Goal: Task Accomplishment & Management: Manage account settings

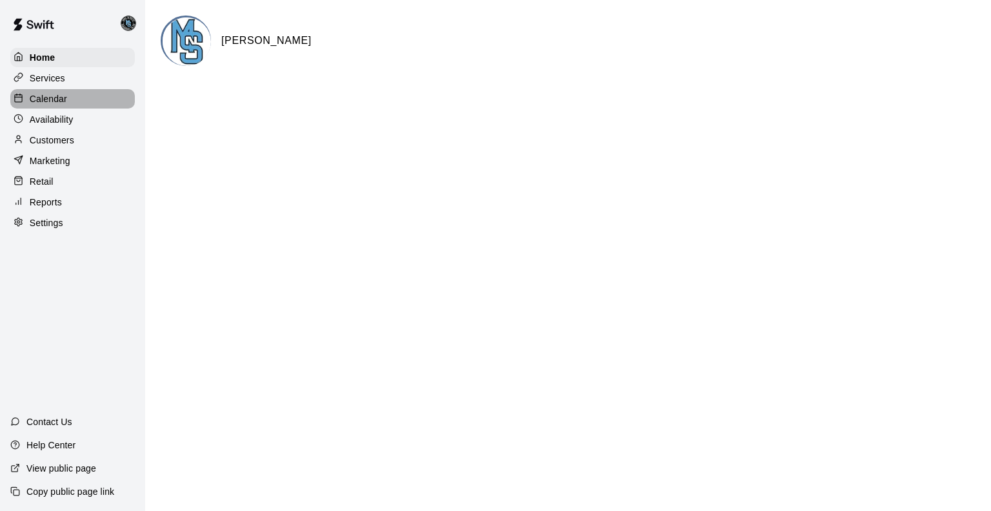
click at [61, 103] on p "Calendar" at bounding box center [48, 98] width 37 height 13
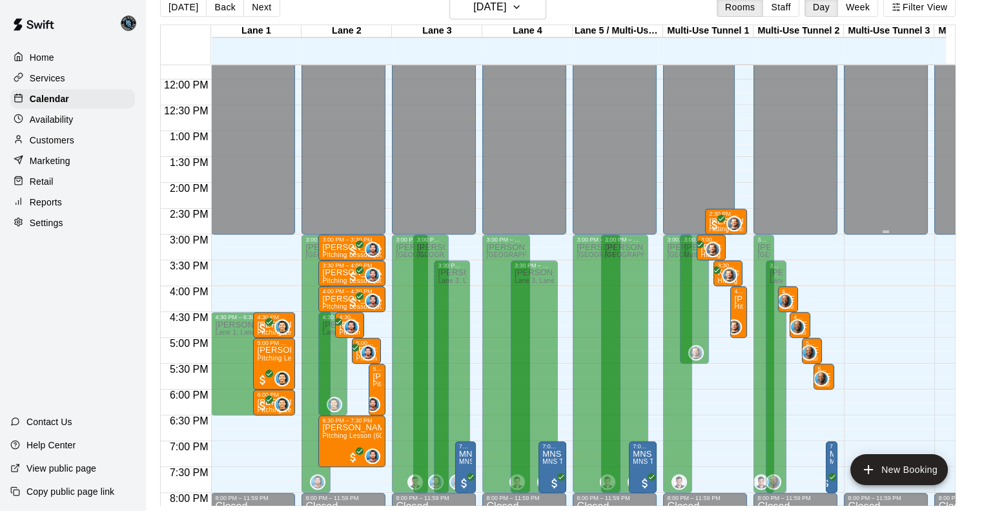
scroll to position [634, 0]
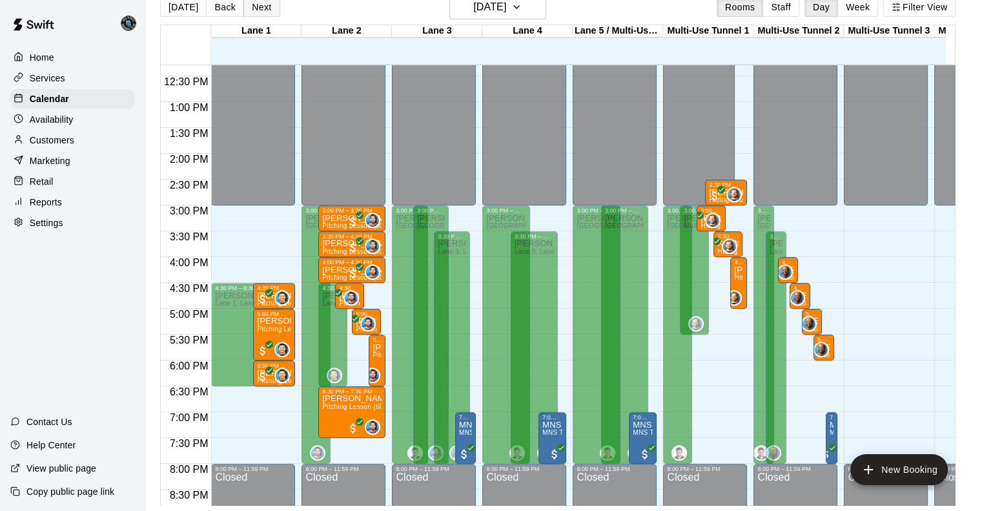
click at [258, 8] on button "Next" at bounding box center [261, 6] width 36 height 19
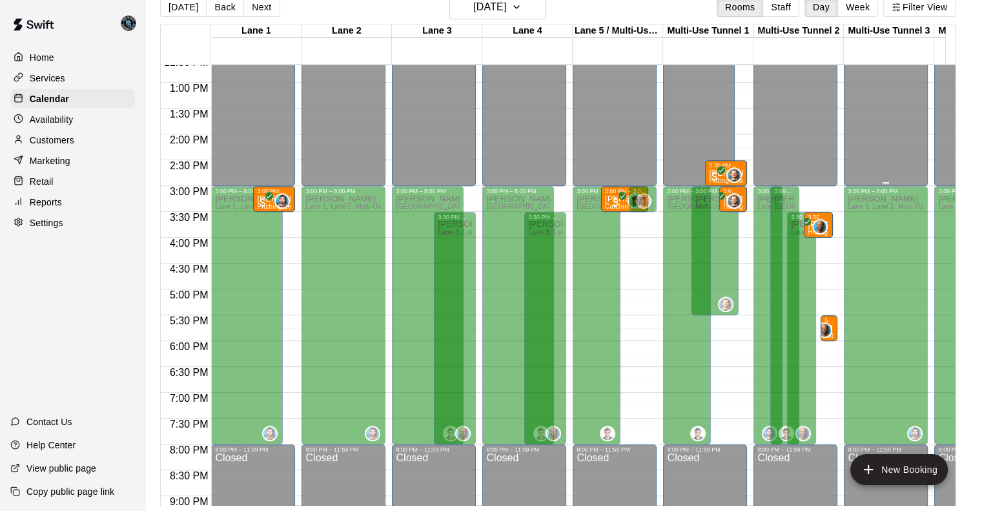
scroll to position [667, 0]
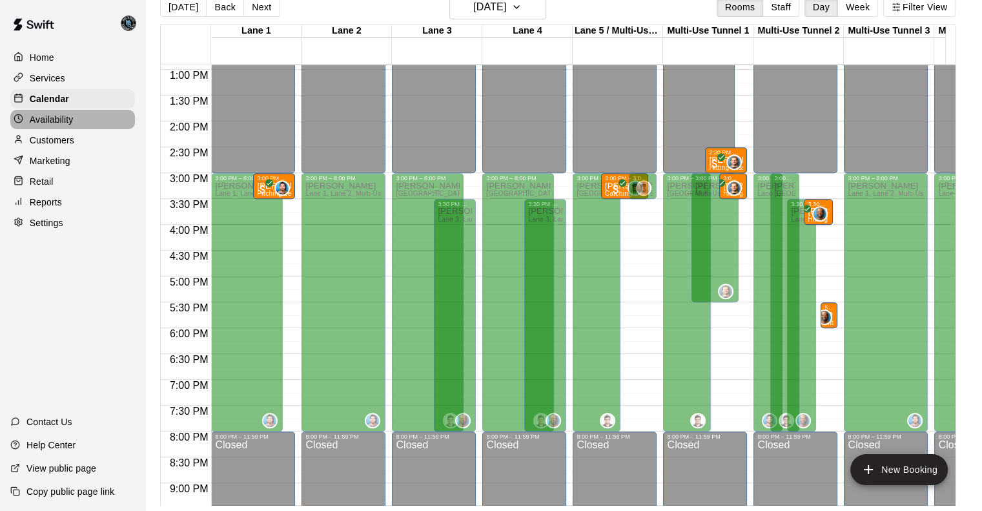
click at [72, 121] on p "Availability" at bounding box center [52, 119] width 44 height 13
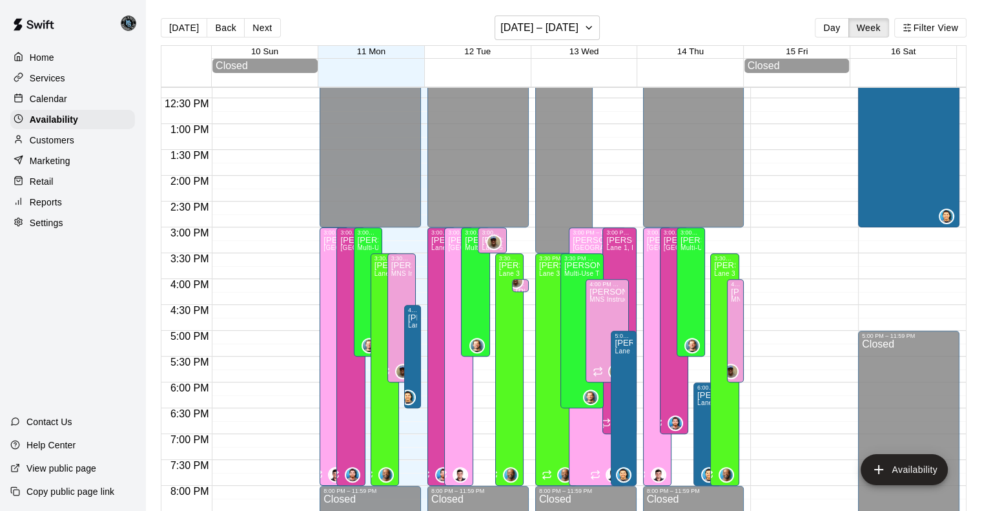
scroll to position [636, 0]
click at [265, 27] on button "Next" at bounding box center [262, 27] width 36 height 19
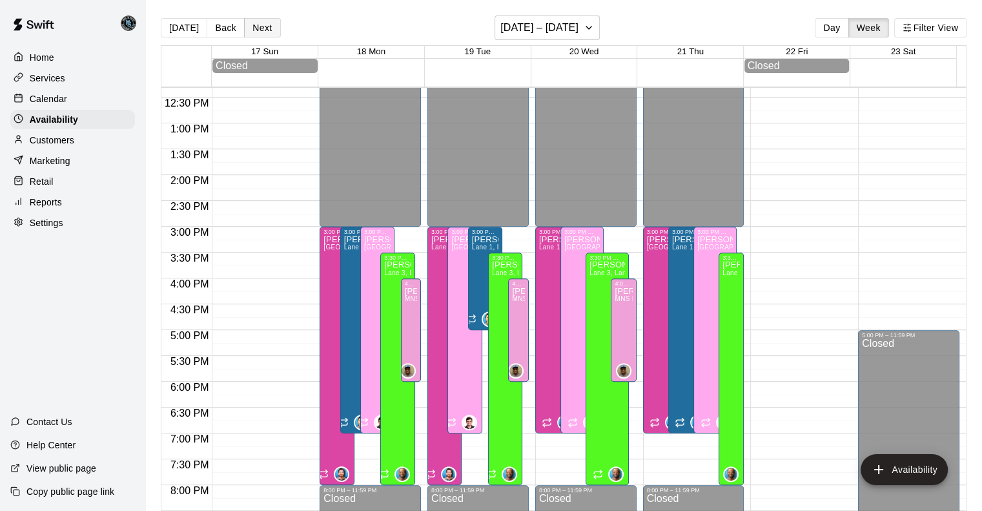
click at [262, 28] on button "Next" at bounding box center [262, 27] width 36 height 19
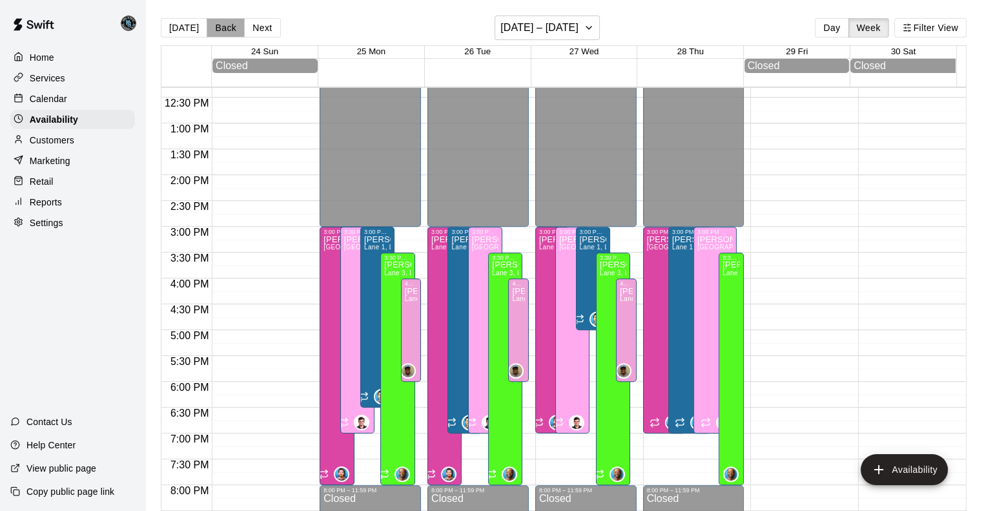
click at [225, 27] on button "Back" at bounding box center [226, 27] width 38 height 19
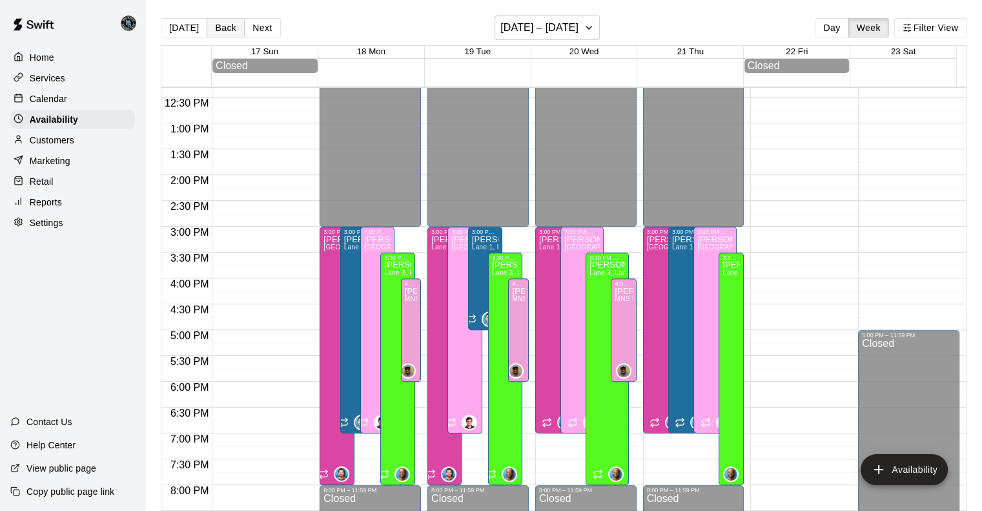
click at [225, 27] on button "Back" at bounding box center [226, 27] width 38 height 19
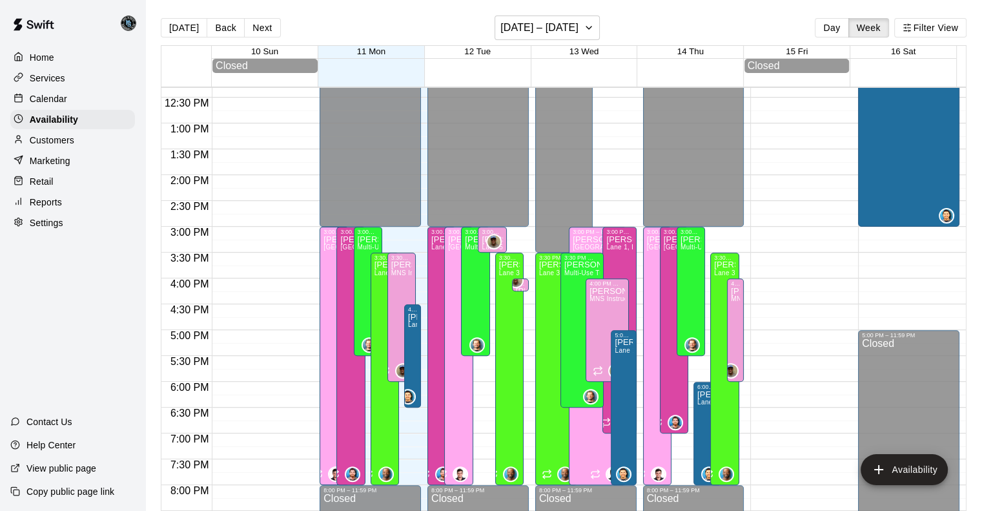
click at [52, 101] on p "Calendar" at bounding box center [48, 98] width 37 height 13
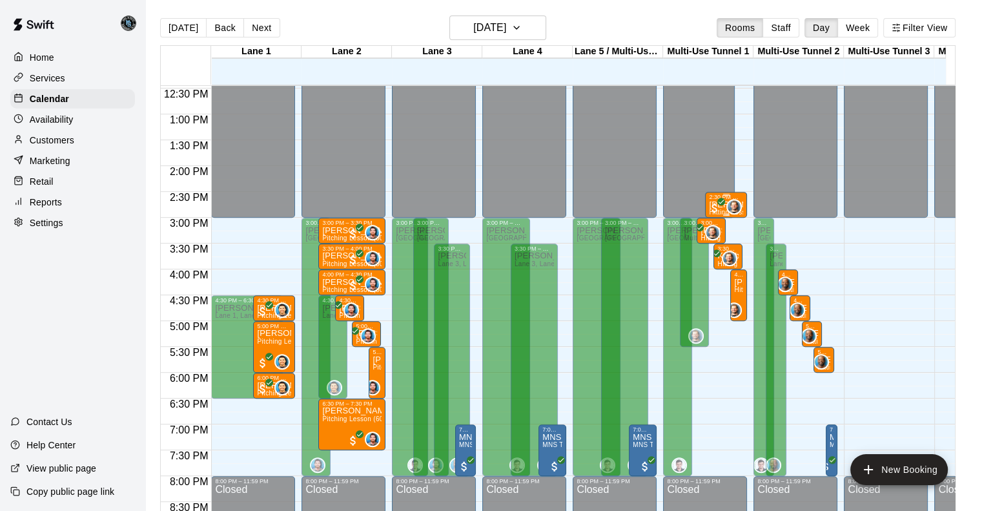
scroll to position [644, 0]
